Goal: Go to known website: Access a specific website the user already knows

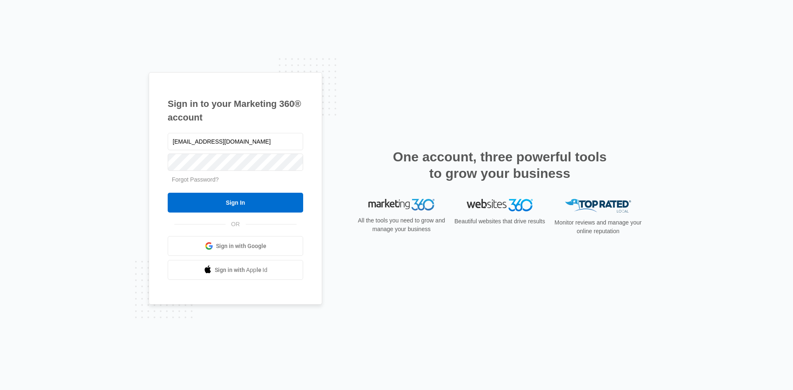
type input "[EMAIL_ADDRESS][DOMAIN_NAME]"
click at [168, 193] on input "Sign In" at bounding box center [235, 203] width 135 height 20
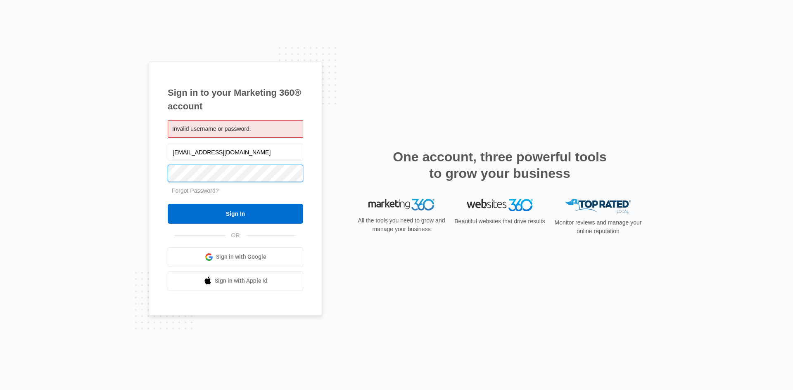
click at [168, 204] on input "Sign In" at bounding box center [235, 214] width 135 height 20
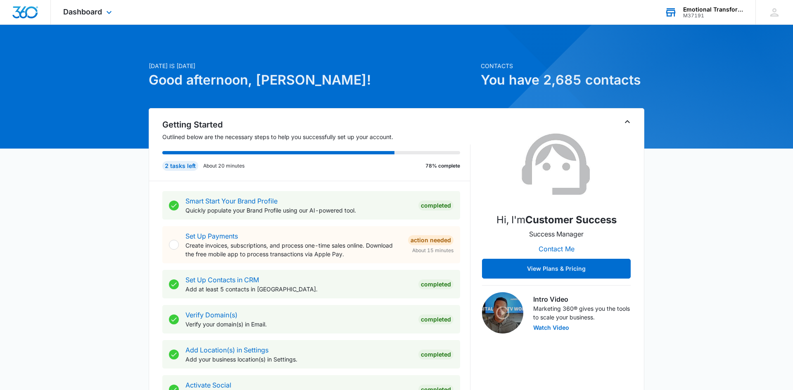
click at [708, 13] on div "M37191" at bounding box center [713, 16] width 60 height 6
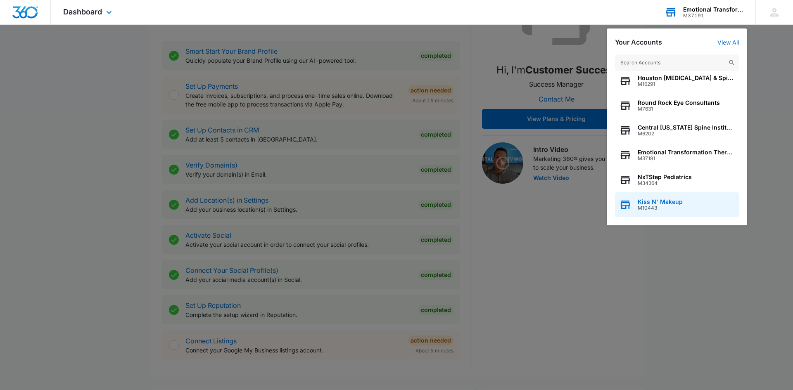
scroll to position [158, 0]
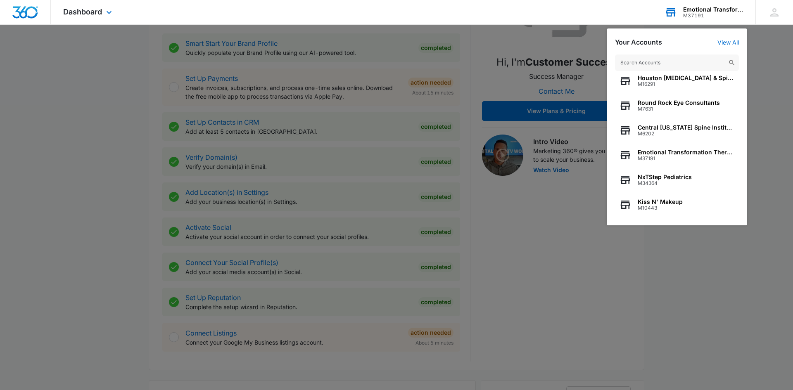
click at [634, 64] on input "text" at bounding box center [677, 63] width 124 height 17
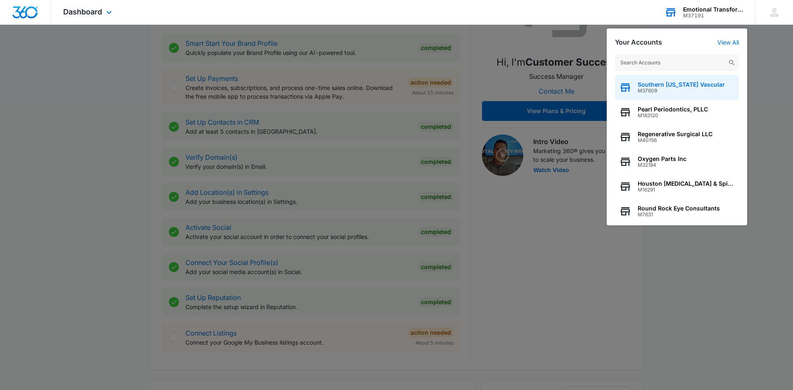
click at [696, 93] on span "M37609" at bounding box center [681, 91] width 87 height 6
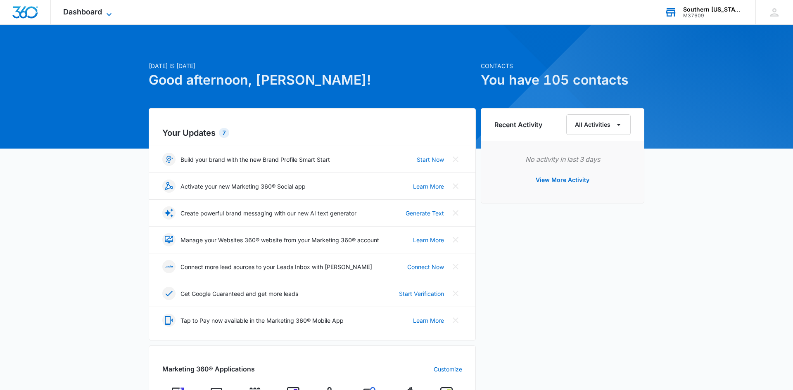
click at [100, 12] on span "Dashboard" at bounding box center [82, 11] width 39 height 9
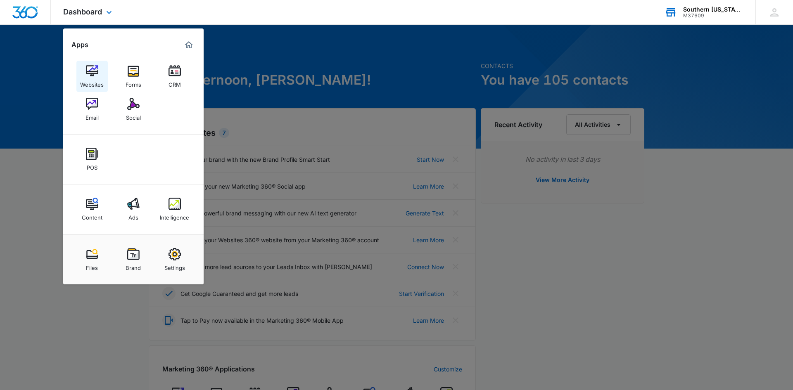
click at [90, 71] on img at bounding box center [92, 71] width 12 height 12
